Goal: Information Seeking & Learning: Learn about a topic

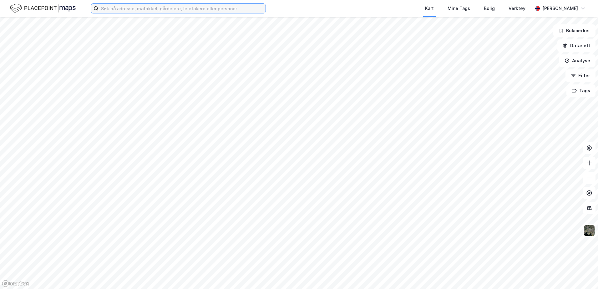
click at [139, 11] on input at bounding box center [181, 8] width 167 height 9
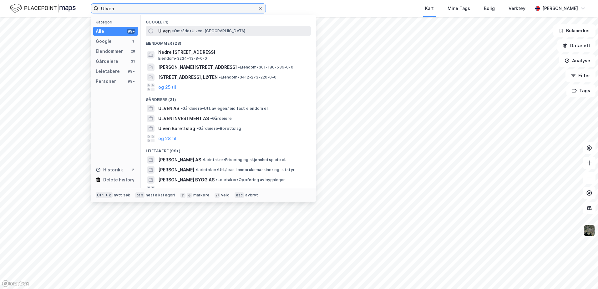
type input "Ulven"
click at [213, 29] on span "• Område • Ulven, Oslo" at bounding box center [208, 30] width 73 height 5
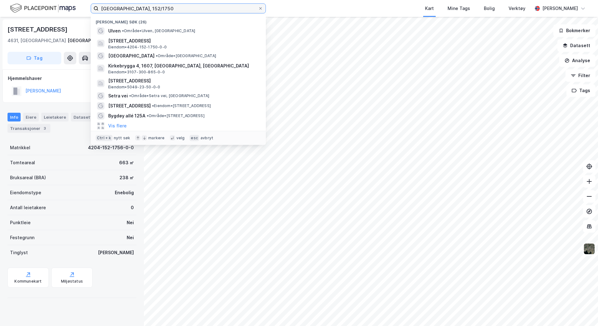
drag, startPoint x: 204, startPoint y: 7, endPoint x: 50, endPoint y: -3, distance: 155.0
click at [50, 0] on html "[GEOGRAPHIC_DATA], 152/1750 Nylige søk (26) Ulven • Område • [GEOGRAPHIC_DATA],…" at bounding box center [299, 163] width 598 height 326
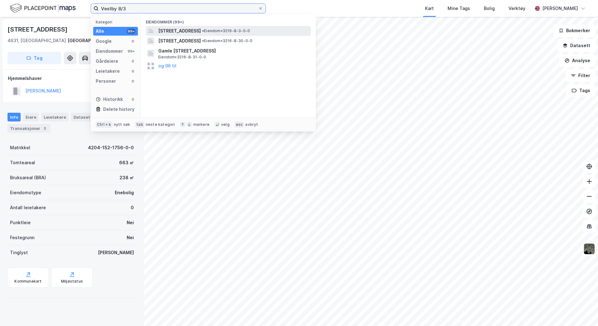
type input "Vestby 8/3"
click at [201, 32] on span "[STREET_ADDRESS]" at bounding box center [179, 31] width 43 height 8
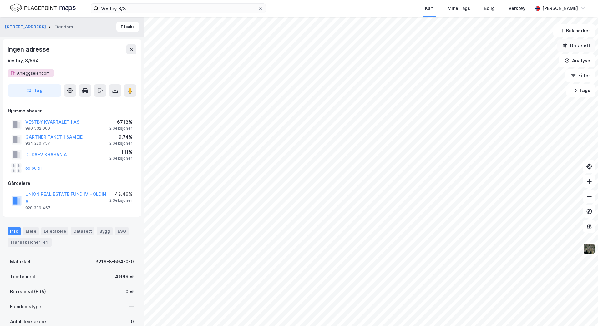
click at [572, 44] on button "Datasett" at bounding box center [576, 45] width 38 height 13
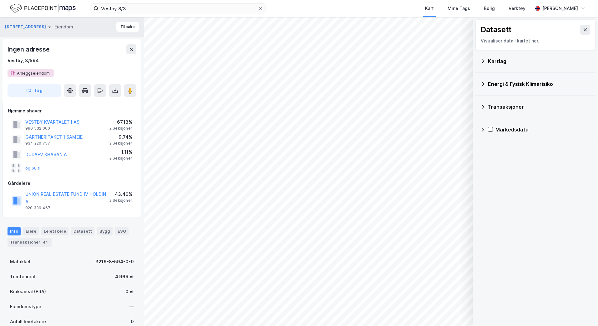
click at [482, 63] on icon at bounding box center [482, 61] width 5 height 5
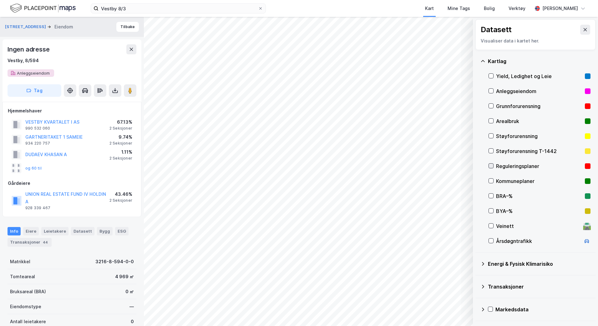
click at [490, 165] on icon at bounding box center [491, 166] width 4 height 4
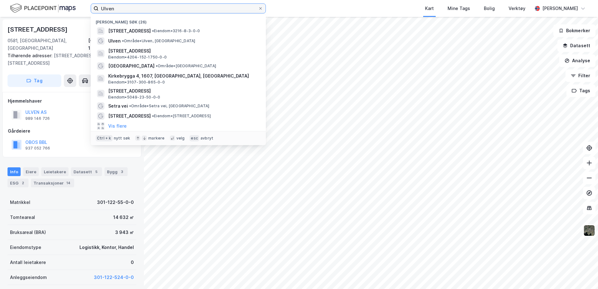
drag, startPoint x: 88, startPoint y: 7, endPoint x: 56, endPoint y: 13, distance: 33.0
click at [56, 13] on div "Ulven Nylige søk (26) Kirkeveien 1, 1543, VESTBY, VESTBY • Eiendom • 3216-8-3-0…" at bounding box center [299, 8] width 598 height 17
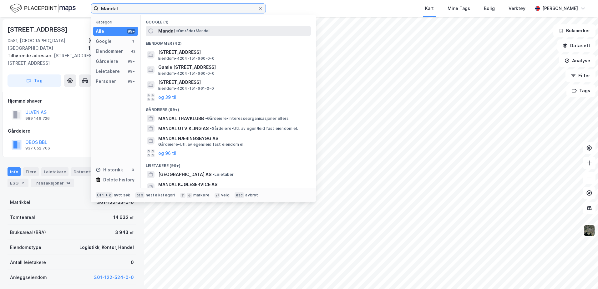
type input "Mandal"
click at [210, 28] on div "Mandal • Område • Mandal" at bounding box center [233, 31] width 151 height 8
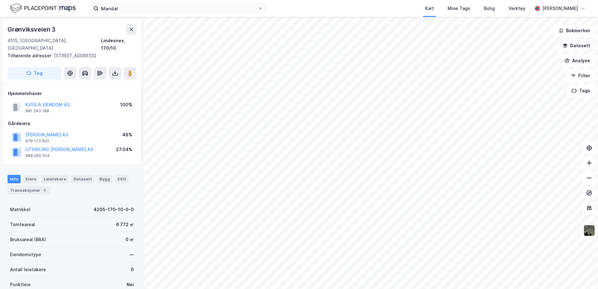
click at [580, 42] on button "Datasett" at bounding box center [576, 45] width 38 height 13
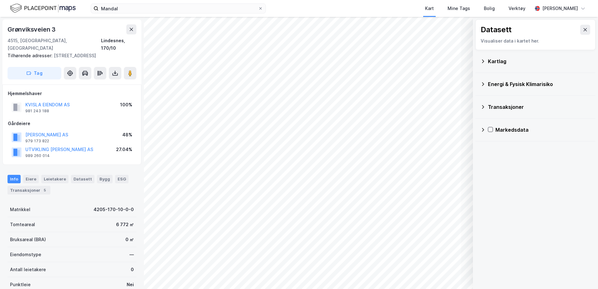
click at [482, 61] on icon at bounding box center [482, 61] width 5 height 5
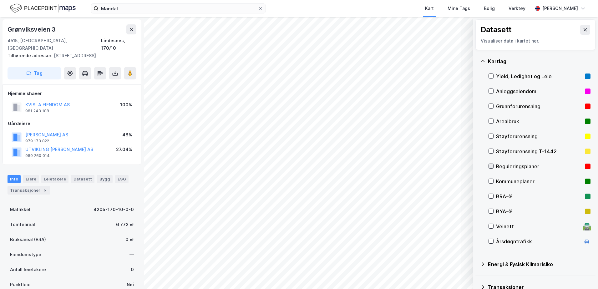
click at [493, 167] on icon at bounding box center [491, 166] width 4 height 4
drag, startPoint x: 138, startPoint y: 41, endPoint x: 122, endPoint y: 40, distance: 15.3
click at [122, 40] on div "Grønviksveien 3 4515, Mandal, Agder Lindesnes, 170/10 Tilhørende adresser: Ball…" at bounding box center [72, 51] width 139 height 65
copy div "170/10"
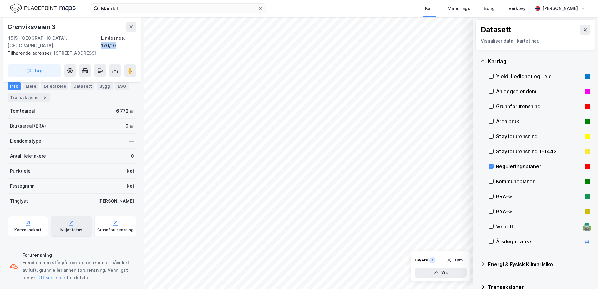
scroll to position [114, 0]
click at [19, 219] on div "Kommunekart" at bounding box center [28, 226] width 41 height 20
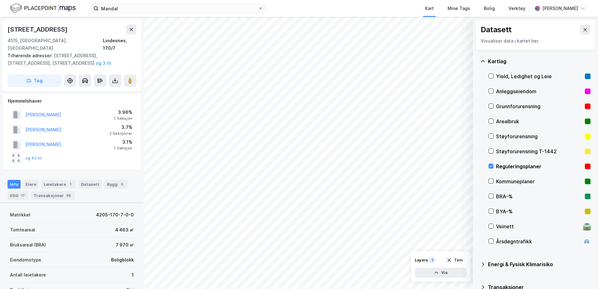
scroll to position [114, 0]
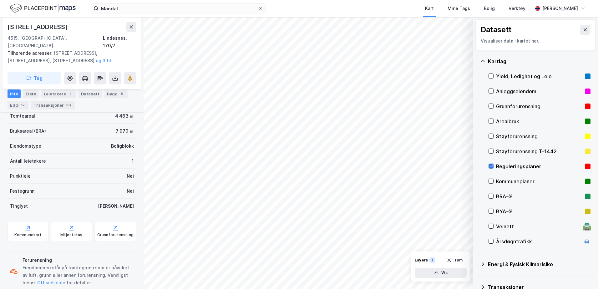
click at [490, 166] on icon at bounding box center [491, 166] width 4 height 4
drag, startPoint x: 138, startPoint y: 39, endPoint x: 125, endPoint y: 38, distance: 12.9
click at [125, 38] on div "Ballastgata 5b 4515, Mandal, Agder Lindesnes, 170/7 Tilhørende adresser: Ballas…" at bounding box center [72, 53] width 139 height 73
copy div "170/7"
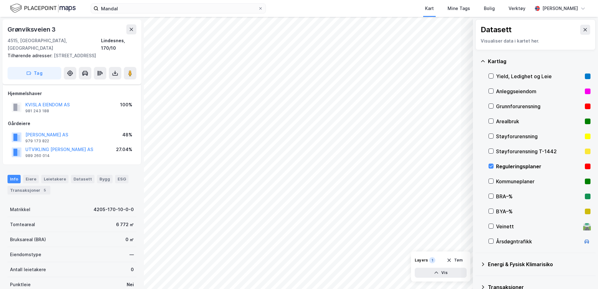
scroll to position [114, 0]
